Goal: Navigation & Orientation: Understand site structure

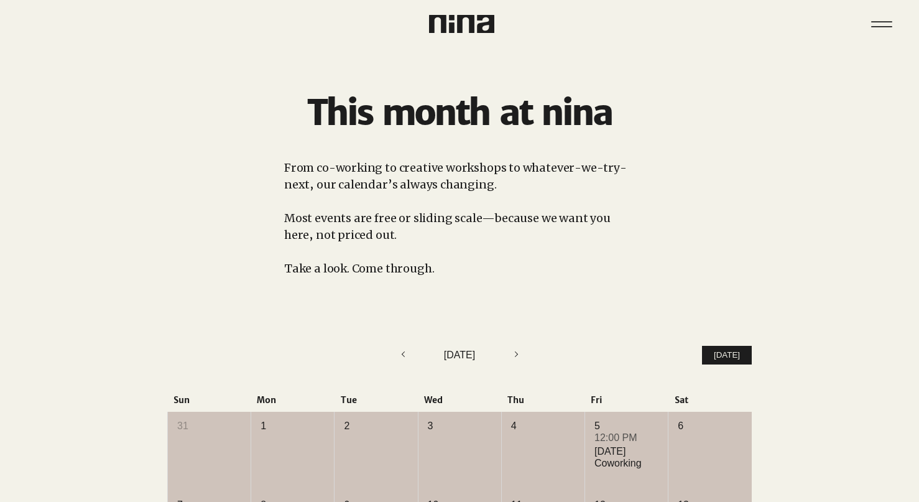
click at [457, 21] on img at bounding box center [461, 24] width 65 height 18
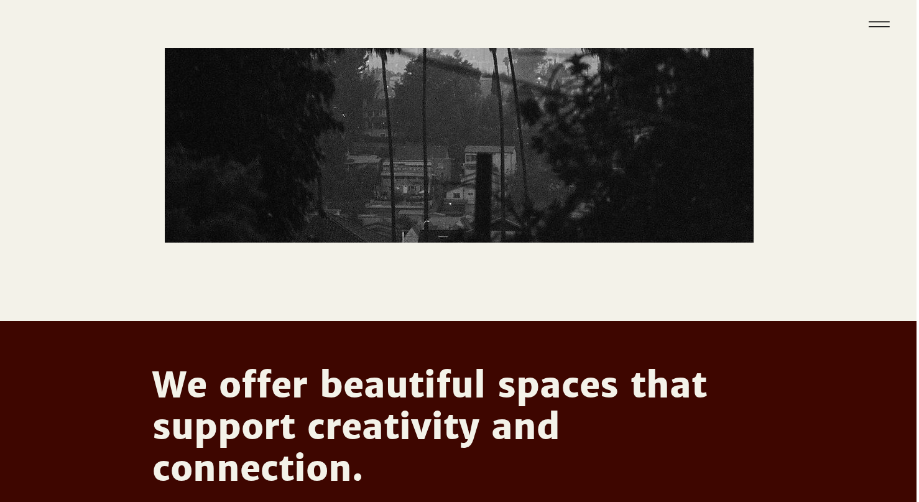
scroll to position [0, 2]
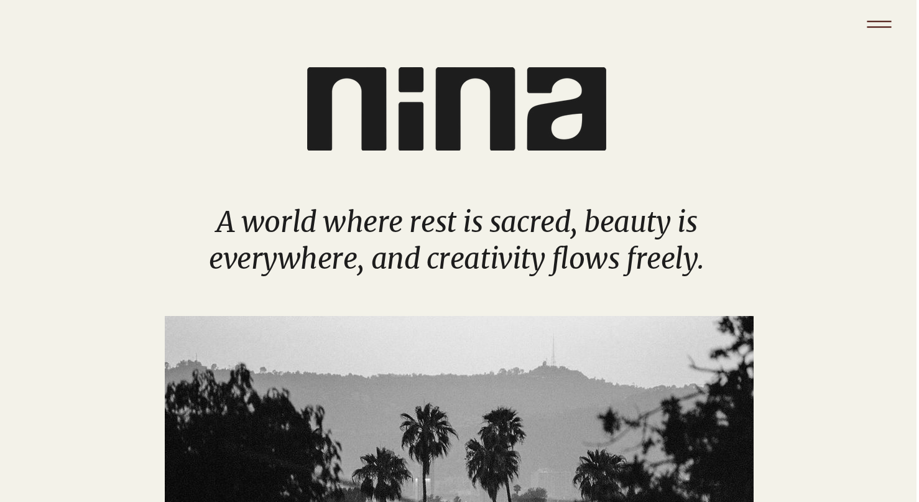
click at [883, 19] on icon "Menu" at bounding box center [880, 24] width 44 height 44
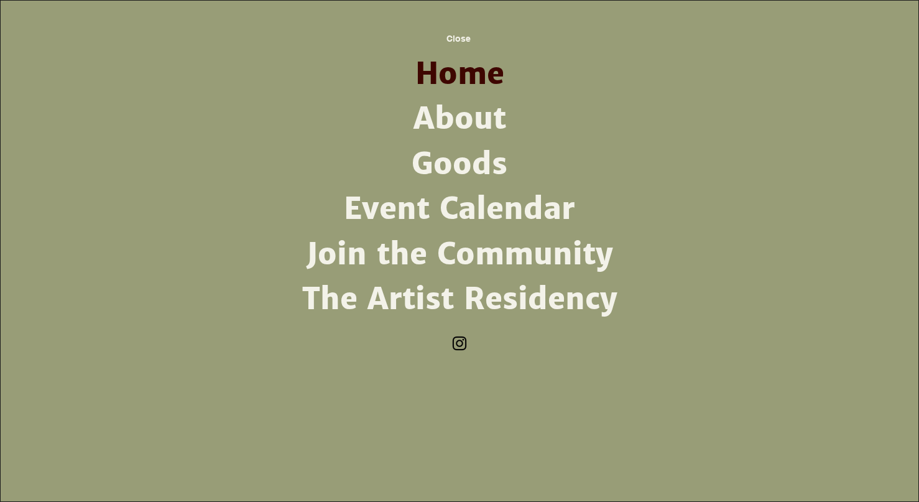
click at [485, 121] on link "About" at bounding box center [459, 118] width 325 height 45
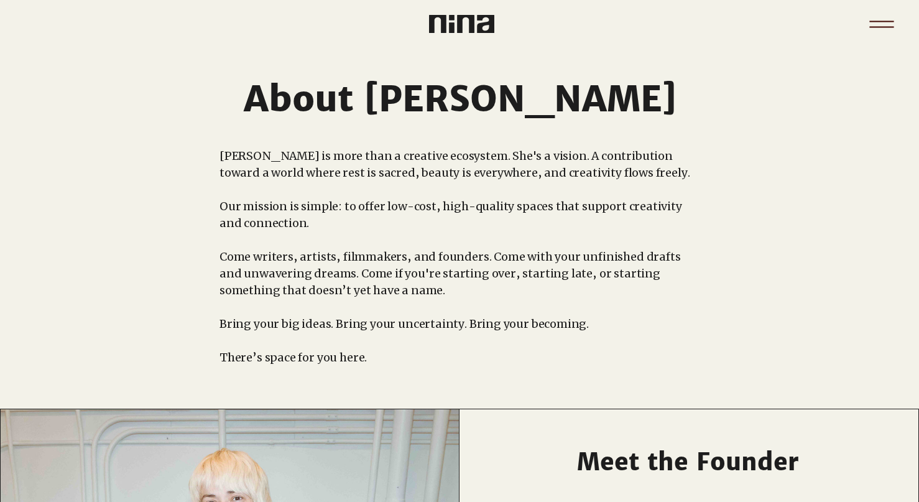
click at [870, 22] on icon "Menu" at bounding box center [882, 24] width 44 height 44
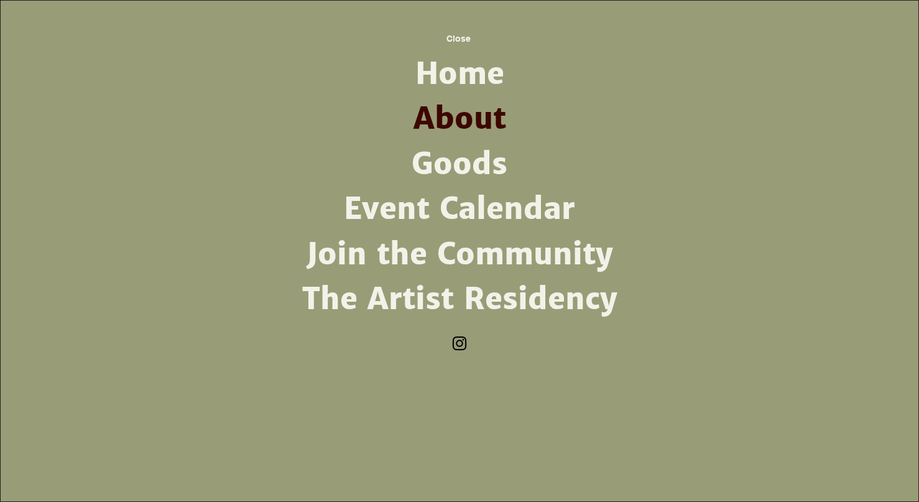
click at [430, 259] on link "Join the Community" at bounding box center [459, 254] width 325 height 45
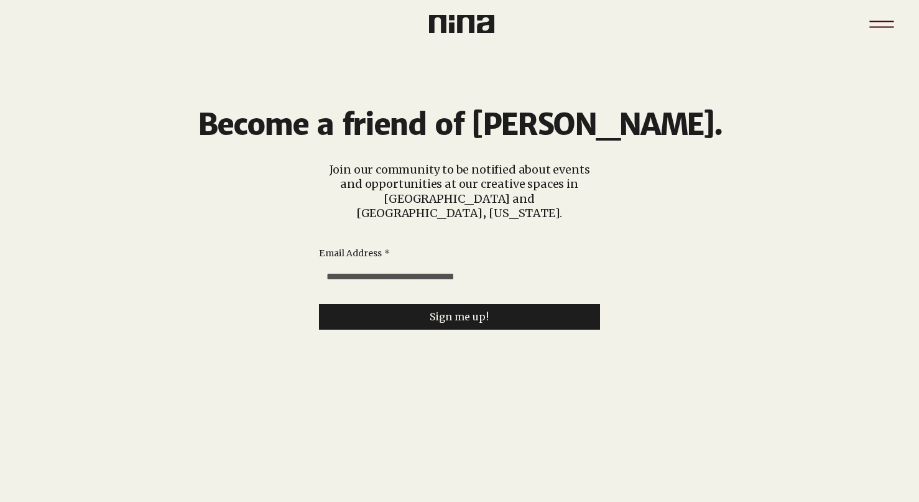
click at [876, 29] on icon "Menu" at bounding box center [882, 24] width 44 height 44
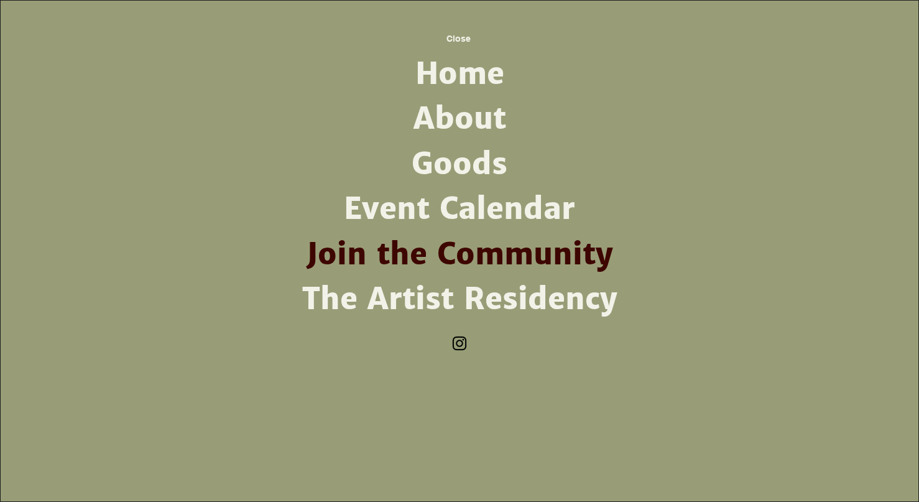
click at [460, 167] on link "Goods" at bounding box center [459, 164] width 325 height 45
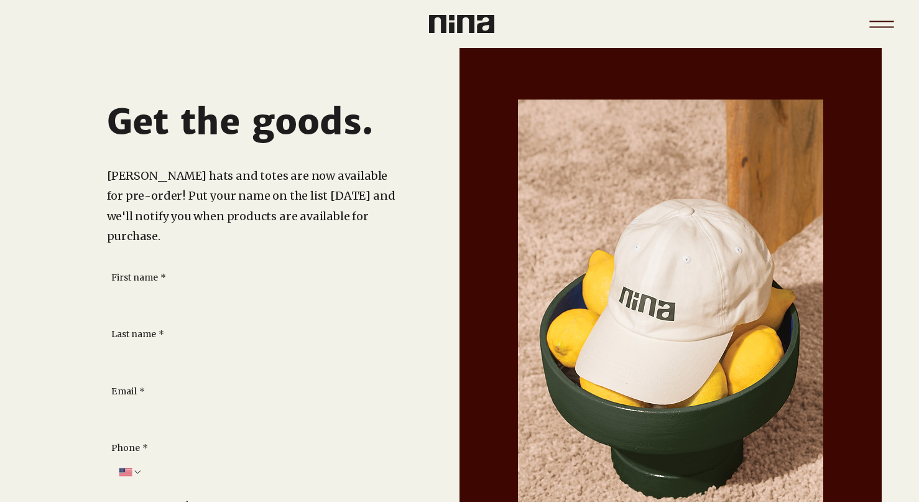
click at [878, 17] on icon "Menu" at bounding box center [882, 24] width 44 height 44
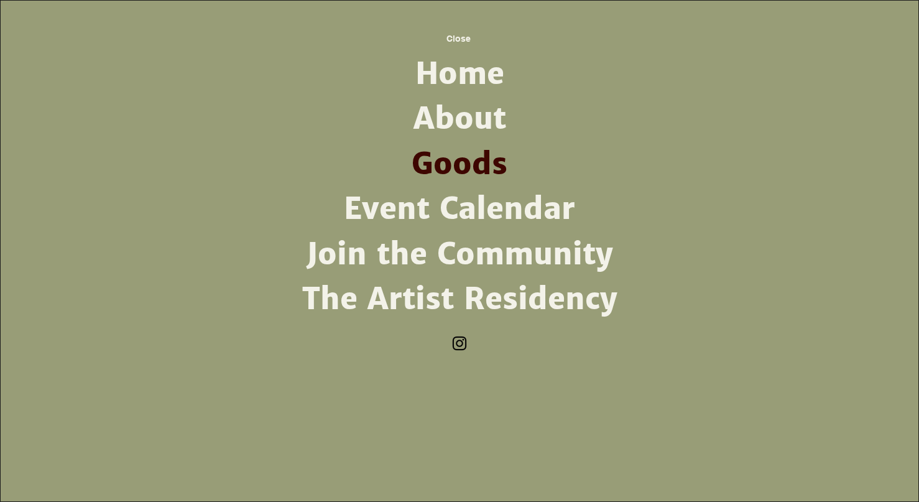
click at [467, 115] on link "About" at bounding box center [459, 118] width 325 height 45
